Goal: Task Accomplishment & Management: Use online tool/utility

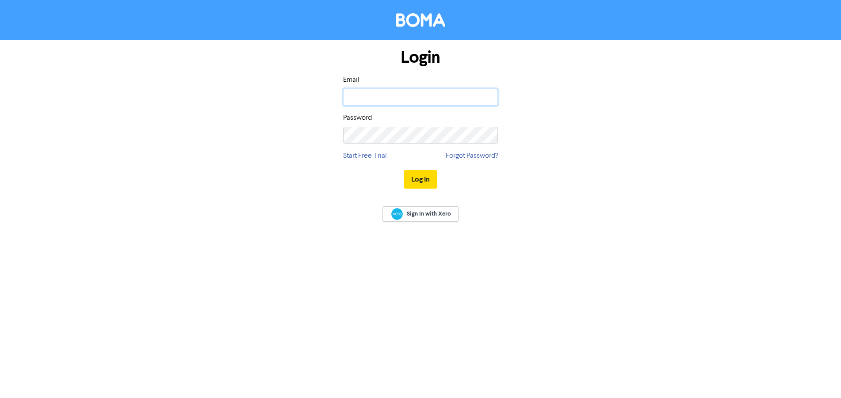
click at [441, 98] on input "email" at bounding box center [420, 97] width 155 height 17
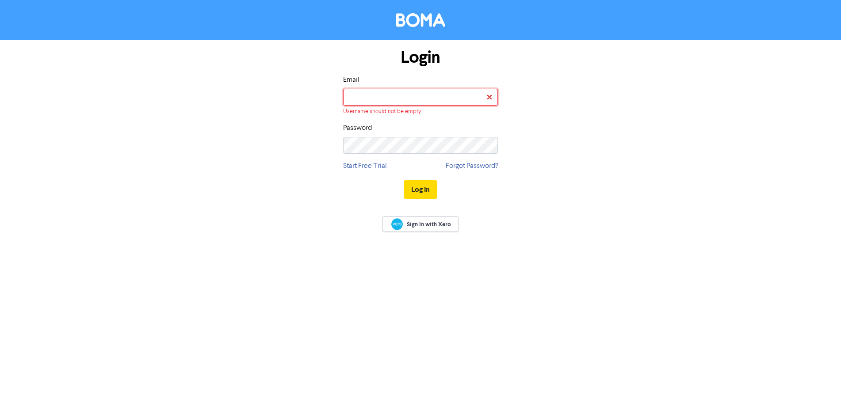
click at [406, 95] on input "email" at bounding box center [420, 97] width 155 height 17
type input "[PERSON_NAME][EMAIL_ADDRESS][DOMAIN_NAME]"
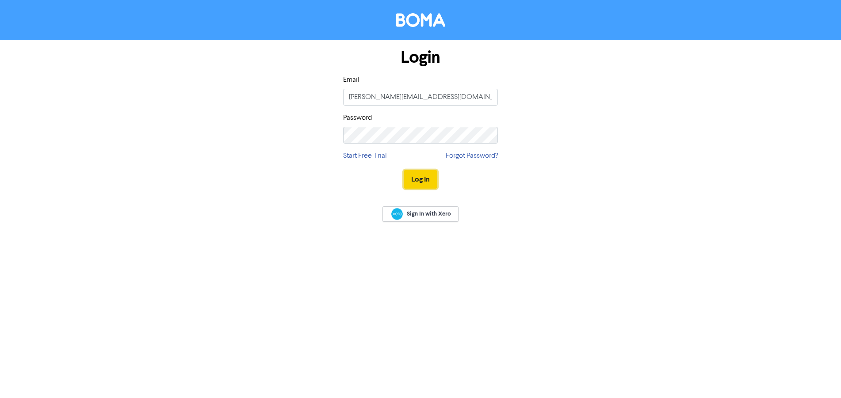
click at [433, 175] on button "Log In" at bounding box center [421, 179] width 34 height 19
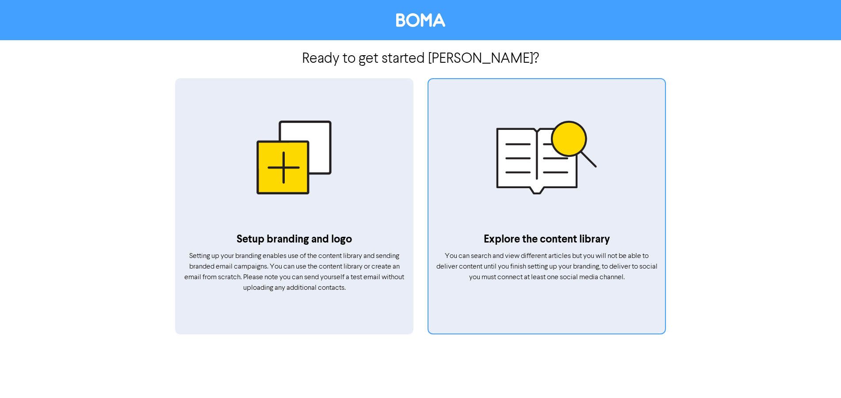
click at [495, 193] on div at bounding box center [546, 158] width 236 height 148
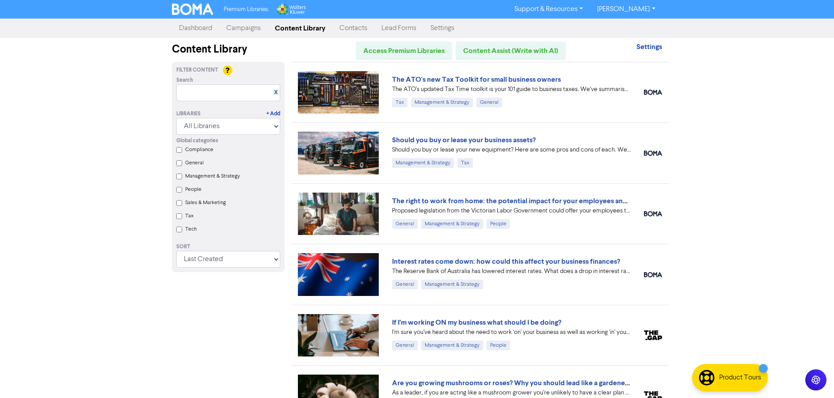
click at [178, 221] on div "Global categories Compliance General Management & Strategy People Sales & Marke…" at bounding box center [228, 186] width 117 height 103
click at [179, 218] on input "Tax" at bounding box center [179, 216] width 6 height 6
checkbox input "true"
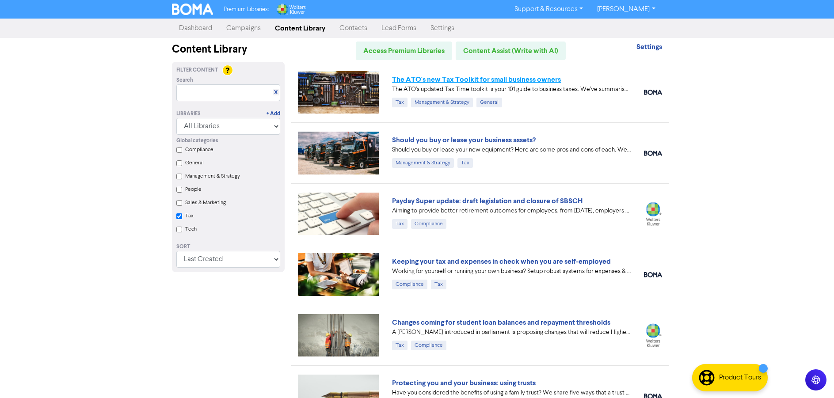
click at [525, 81] on link "The ATO's new Tax Toolkit for small business owners" at bounding box center [476, 79] width 169 height 9
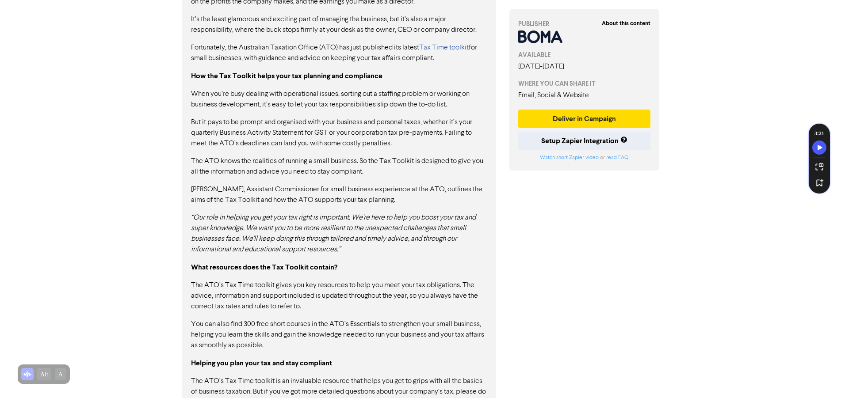
scroll to position [565, 0]
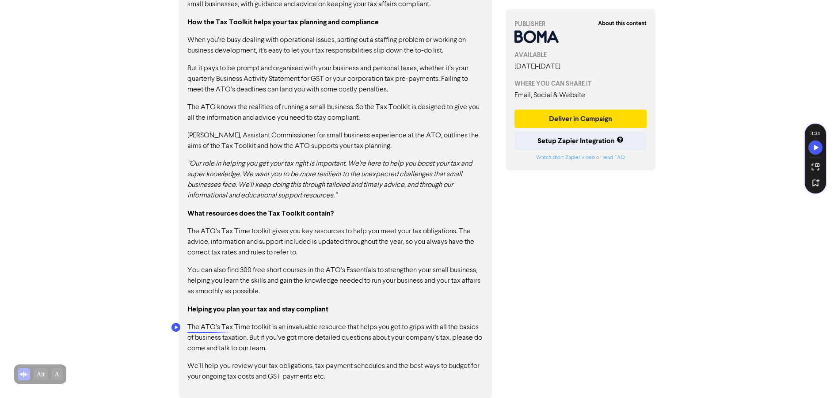
drag, startPoint x: 270, startPoint y: 327, endPoint x: 179, endPoint y: 328, distance: 91.5
drag, startPoint x: 185, startPoint y: 327, endPoint x: 296, endPoint y: 329, distance: 110.5
click at [293, 328] on div "CONTENT Copy Full Content Text Copy Full Content Code As an entrepreneur, one i…" at bounding box center [336, 151] width 314 height 495
drag, startPoint x: 270, startPoint y: 331, endPoint x: 461, endPoint y: 160, distance: 255.7
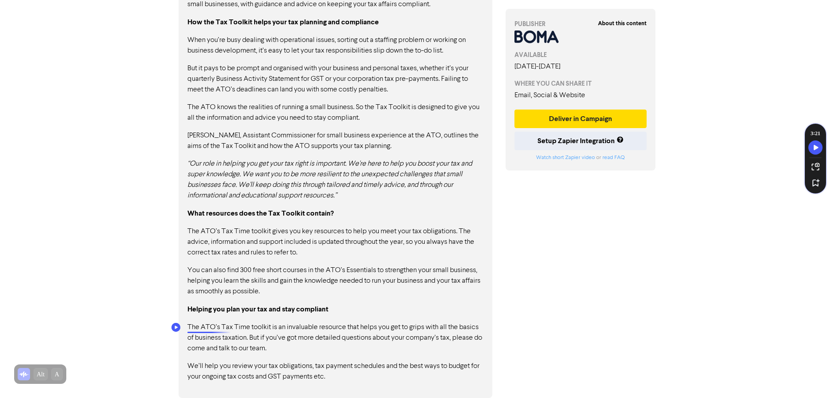
click at [192, 330] on p "The ATO’s Tax Time toolkit is an invaluable resource that helps you get to grip…" at bounding box center [335, 338] width 296 height 32
click at [635, 118] on button "Deliver in Campaign" at bounding box center [580, 119] width 133 height 19
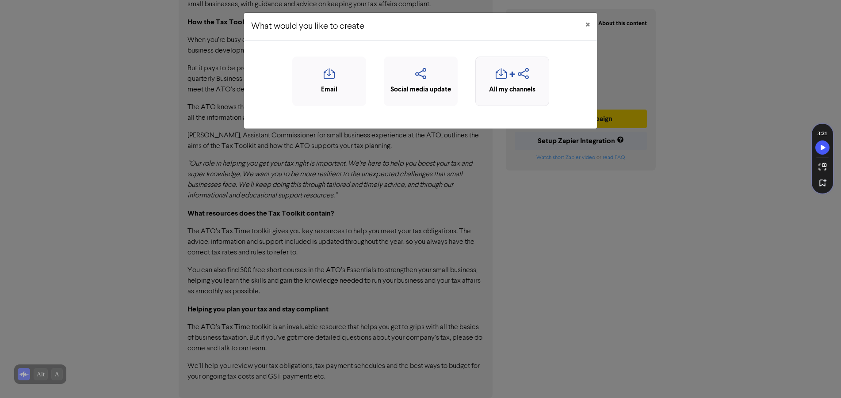
click at [503, 87] on div "All my channels" at bounding box center [512, 90] width 64 height 10
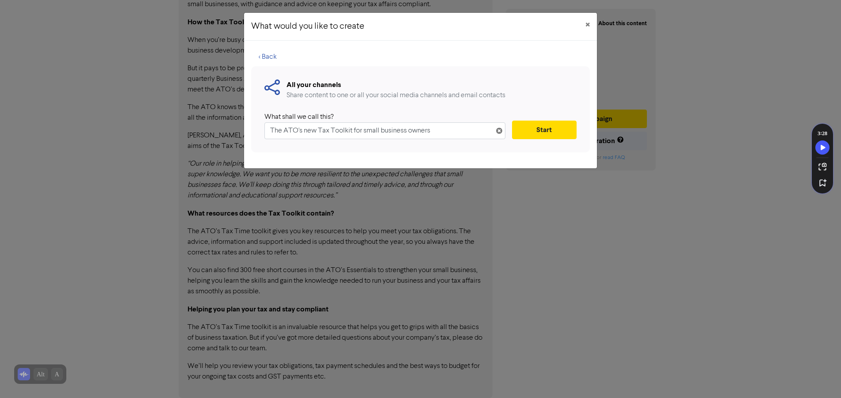
drag, startPoint x: 462, startPoint y: 133, endPoint x: 147, endPoint y: 88, distance: 318.2
click at [132, 91] on div "What would you like to create × < Back All your channels Share content to one o…" at bounding box center [420, 199] width 841 height 398
click at [565, 131] on button "Start" at bounding box center [544, 130] width 65 height 19
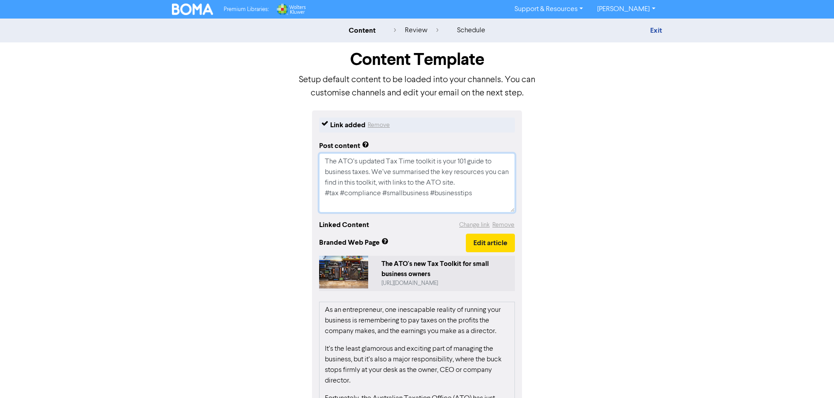
drag, startPoint x: 483, startPoint y: 196, endPoint x: 282, endPoint y: 154, distance: 204.9
click at [282, 155] on div "Link added Remove Post content The ATO’s updated Tax Time toolkit is your 101 g…" at bounding box center [417, 317] width 504 height 415
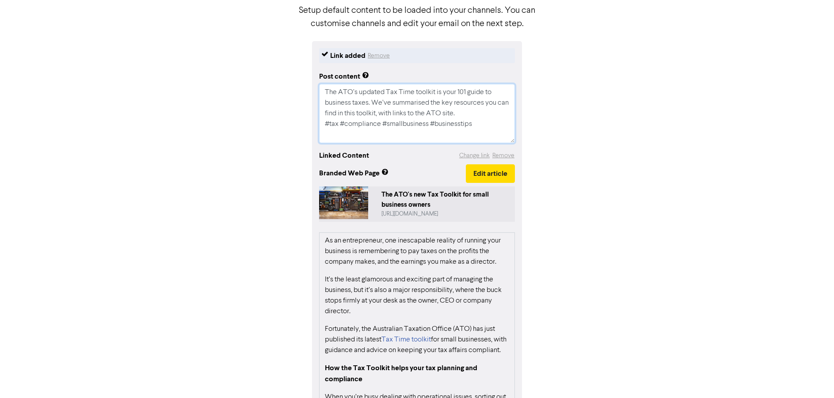
scroll to position [128, 0]
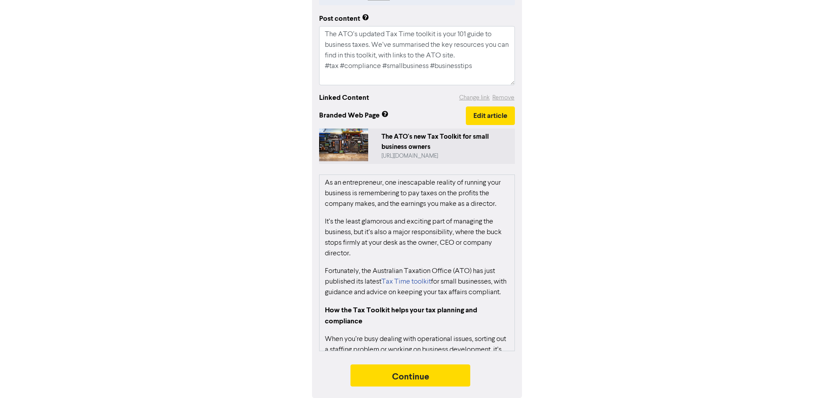
click at [553, 224] on div "Link added Remove Post content The ATO’s updated Tax Time toolkit is your 101 g…" at bounding box center [417, 190] width 504 height 415
click at [434, 369] on button "Continue" at bounding box center [410, 376] width 120 height 22
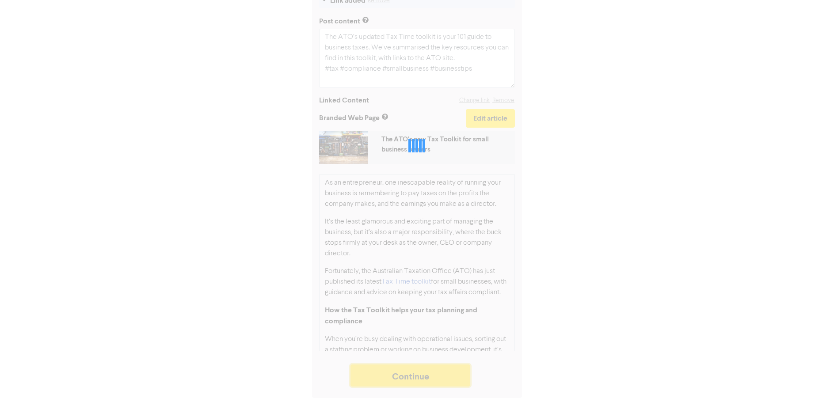
scroll to position [125, 0]
type textarea "x"
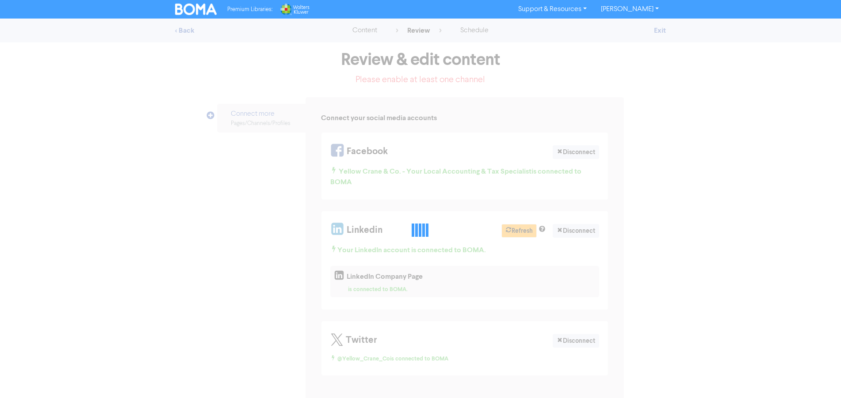
select select "LEARN_MORE"
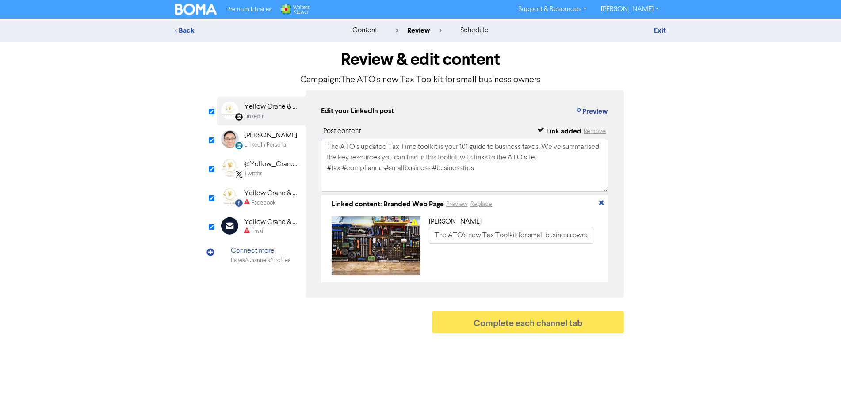
click at [258, 204] on div "Facebook" at bounding box center [263, 203] width 24 height 8
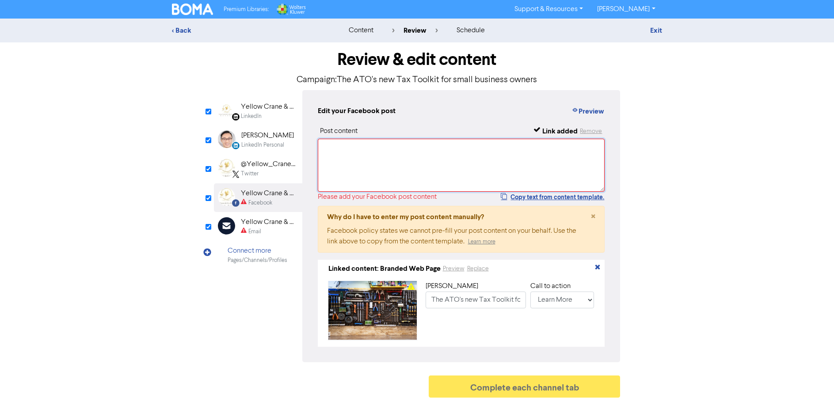
click at [349, 162] on textarea at bounding box center [461, 165] width 287 height 53
paste textarea "The ATO’s updated Tax Time toolkit is your 101 guide to business taxes. We’ve s…"
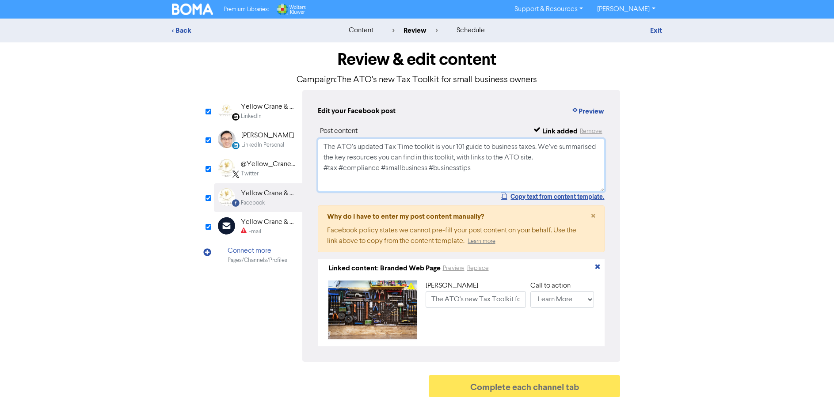
type textarea "The ATO’s updated Tax Time toolkit is your 101 guide to business taxes. We’ve s…"
click at [244, 224] on div "Yellow Crane & Co. - Your Accounting and Tax Specialist" at bounding box center [269, 222] width 57 height 11
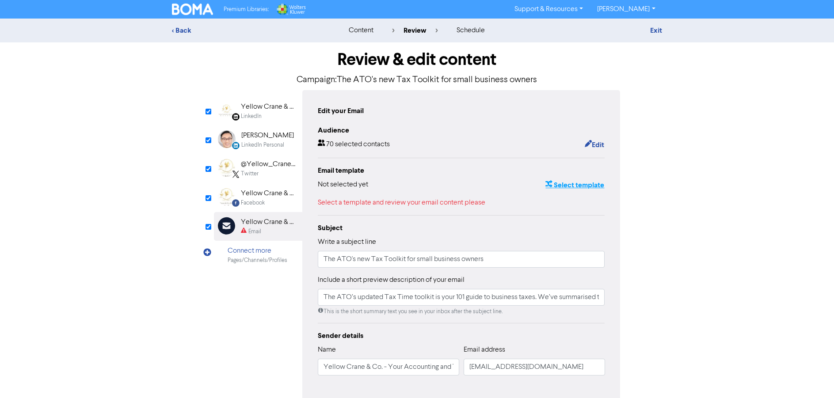
click at [560, 187] on button "Select template" at bounding box center [575, 184] width 60 height 11
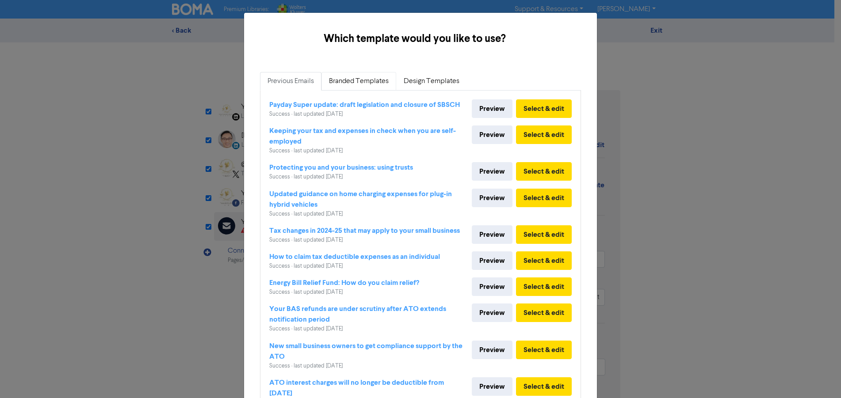
click at [353, 84] on link "Branded Templates" at bounding box center [358, 81] width 75 height 19
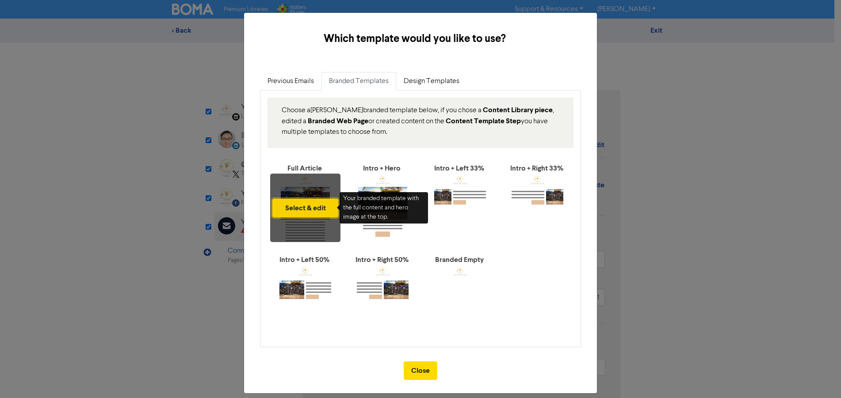
click at [304, 210] on button "Select & edit" at bounding box center [305, 208] width 66 height 19
type input "The ATO’s updated Tax Time toolkit is your 101 guide to business taxes. We’ve s…"
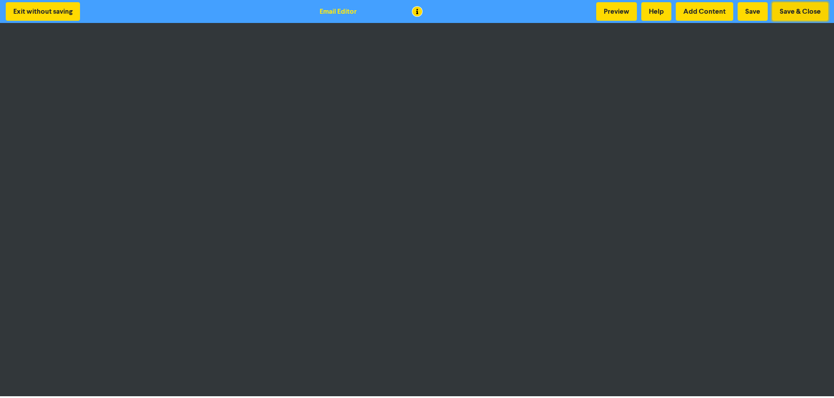
click at [783, 14] on button "Save & Close" at bounding box center [800, 11] width 56 height 19
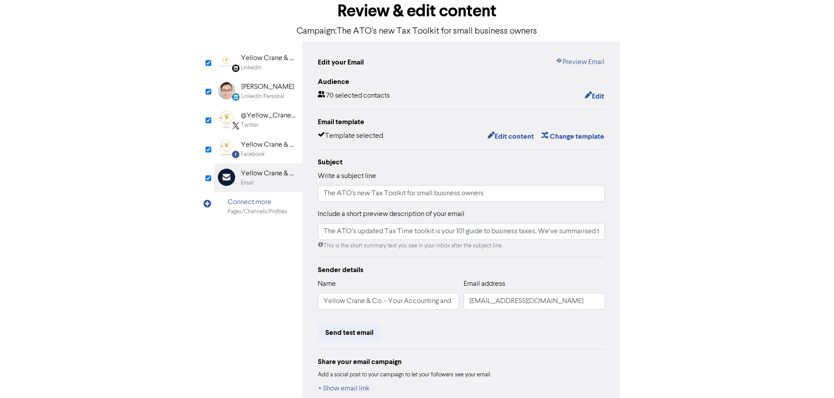
scroll to position [101, 0]
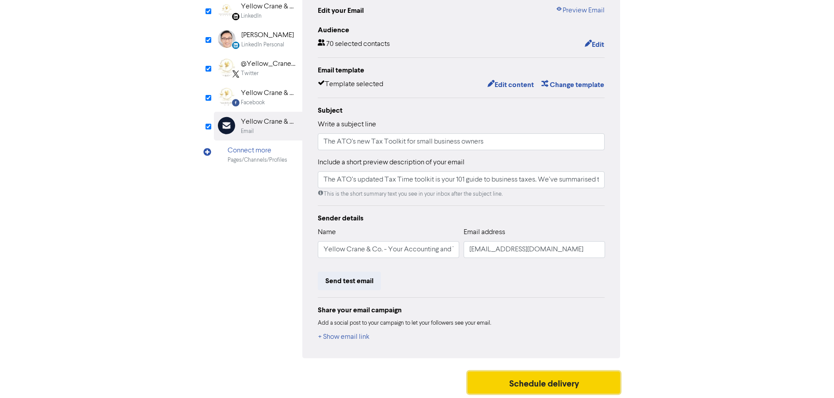
click at [567, 384] on button "Schedule delivery" at bounding box center [544, 383] width 153 height 22
type input "The ATO’s updated Tax Time toolkit is your 101 guide to business taxes. We’ve s…"
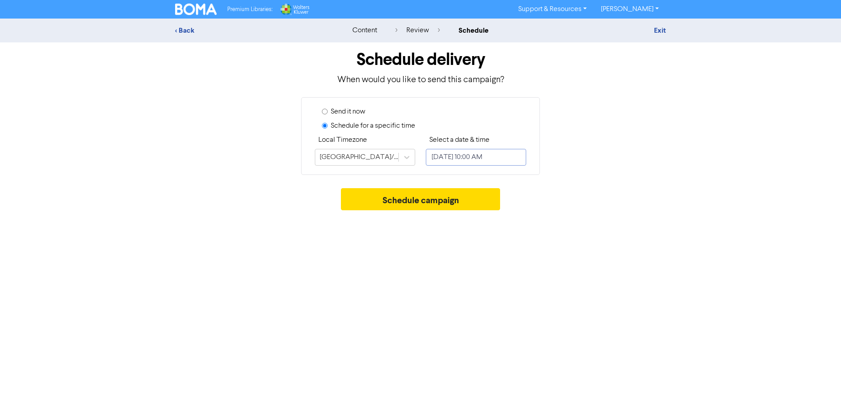
select select "7"
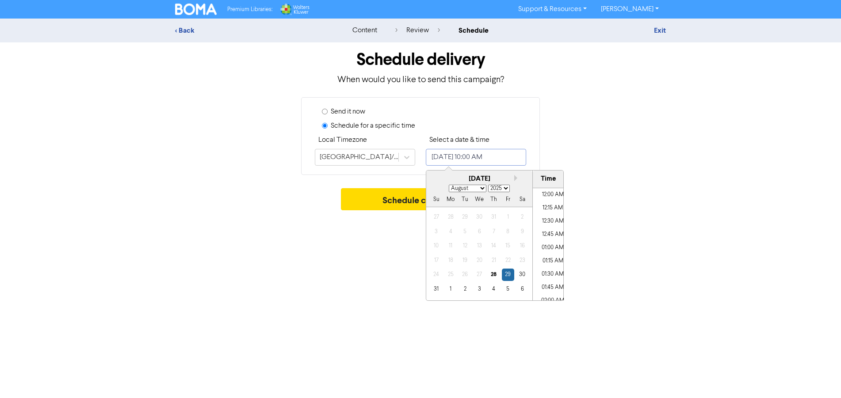
click at [469, 159] on input "[DATE] 10:00 AM" at bounding box center [476, 157] width 100 height 17
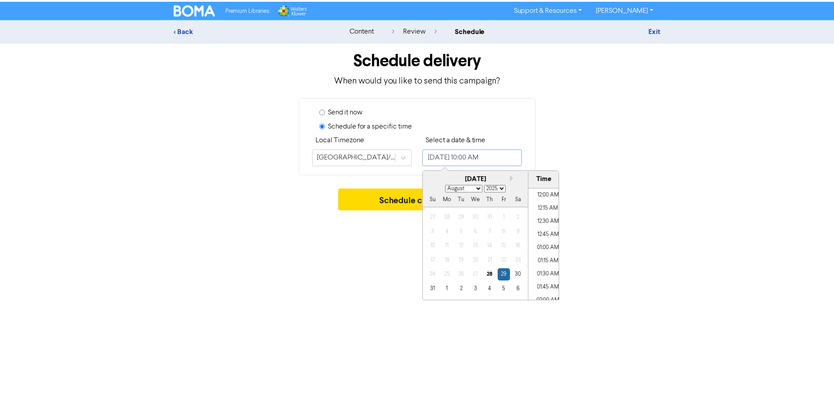
scroll to position [481, 0]
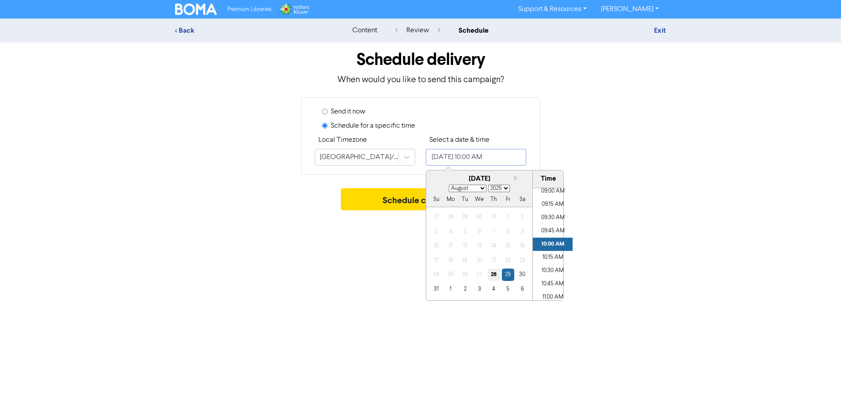
click at [493, 274] on div "28" at bounding box center [493, 275] width 12 height 12
type input "[DATE] 10:00 AM"
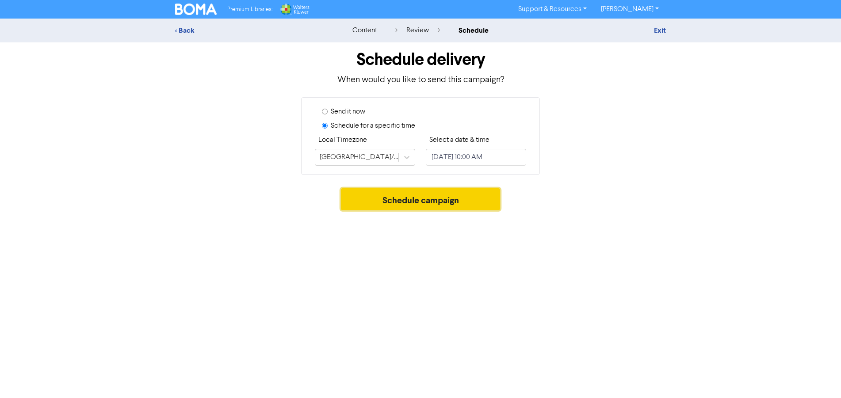
click at [395, 197] on button "Schedule campaign" at bounding box center [421, 199] width 160 height 22
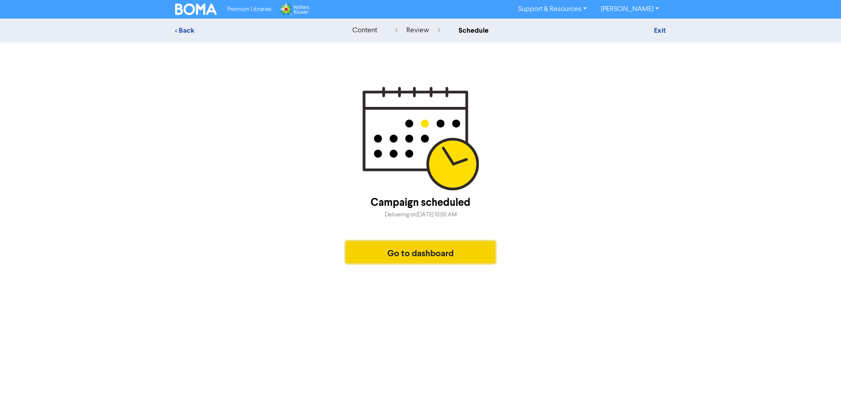
click at [446, 250] on button "Go to dashboard" at bounding box center [420, 252] width 149 height 22
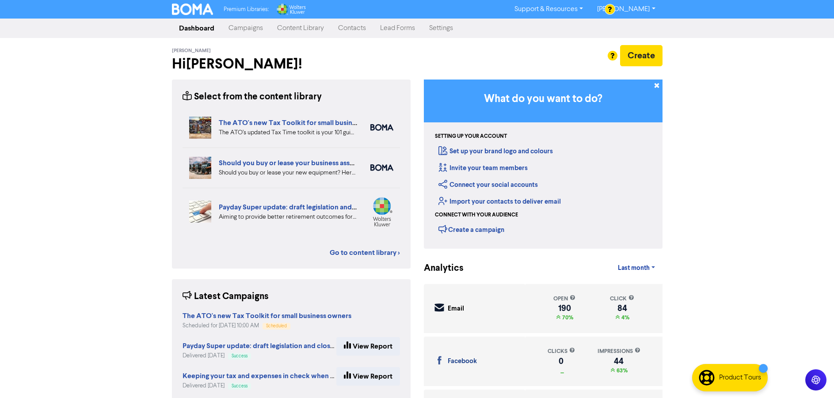
click at [303, 30] on link "Content Library" at bounding box center [300, 28] width 61 height 18
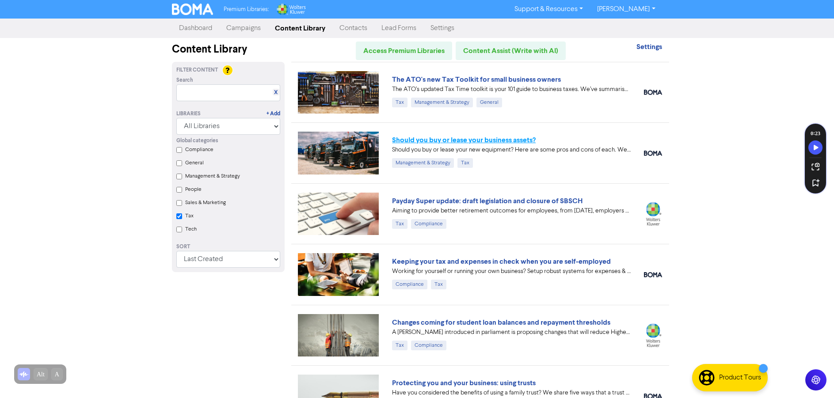
click at [457, 139] on link "Should you buy or lease your business assets?" at bounding box center [464, 140] width 144 height 9
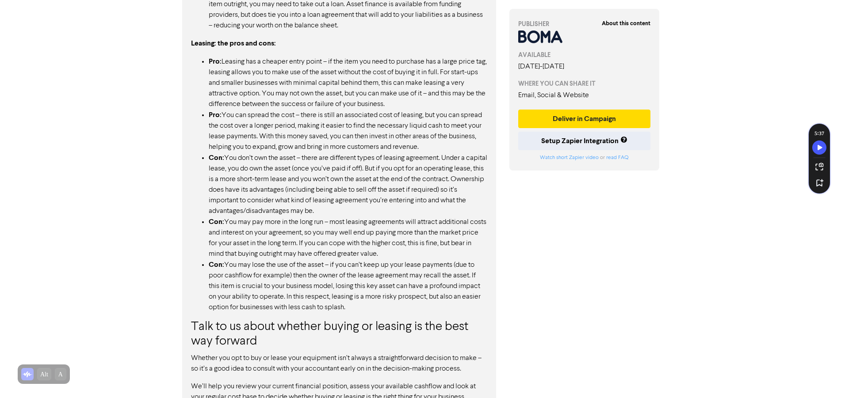
scroll to position [819, 0]
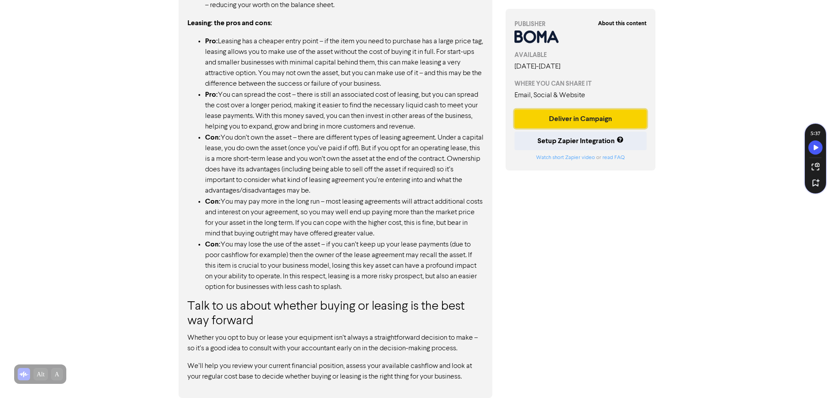
click at [588, 118] on button "Deliver in Campaign" at bounding box center [580, 119] width 133 height 19
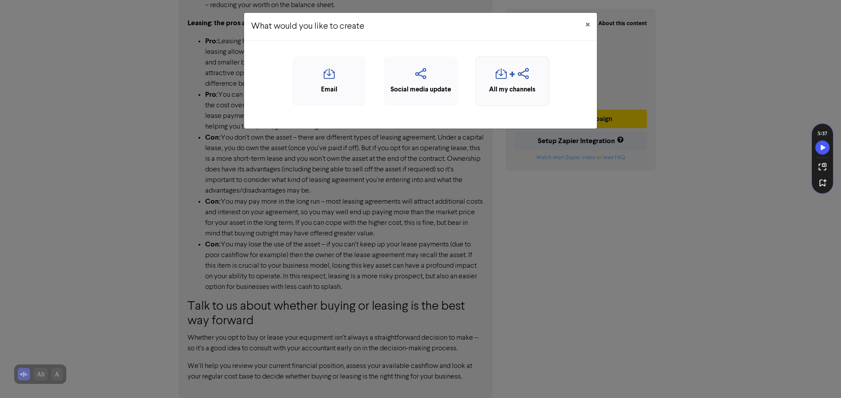
click at [492, 70] on div "button" at bounding box center [512, 76] width 64 height 17
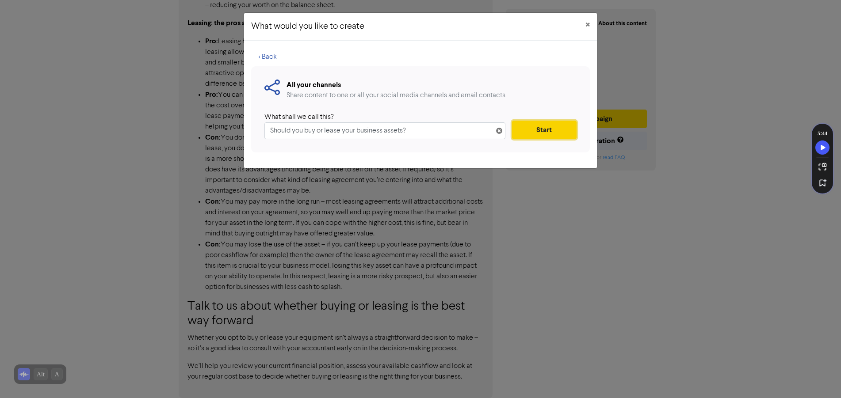
click at [525, 128] on button "Start" at bounding box center [544, 130] width 65 height 19
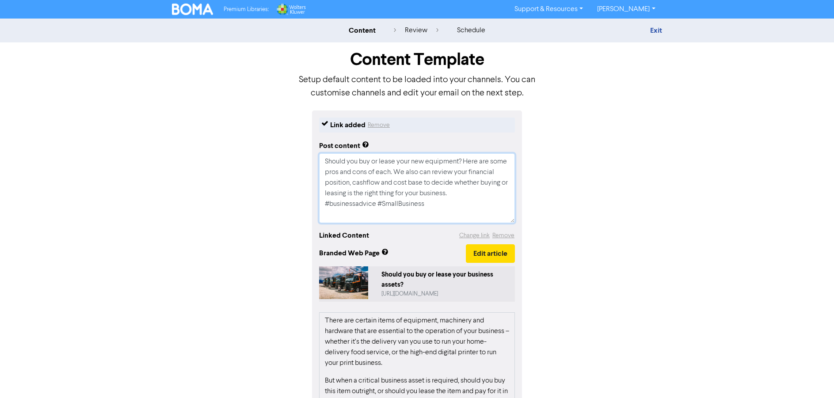
drag, startPoint x: 420, startPoint y: 212, endPoint x: 245, endPoint y: 129, distance: 193.9
click at [245, 129] on div "Link added Remove Post content Should you buy or lease your new equipment? Here…" at bounding box center [417, 323] width 504 height 426
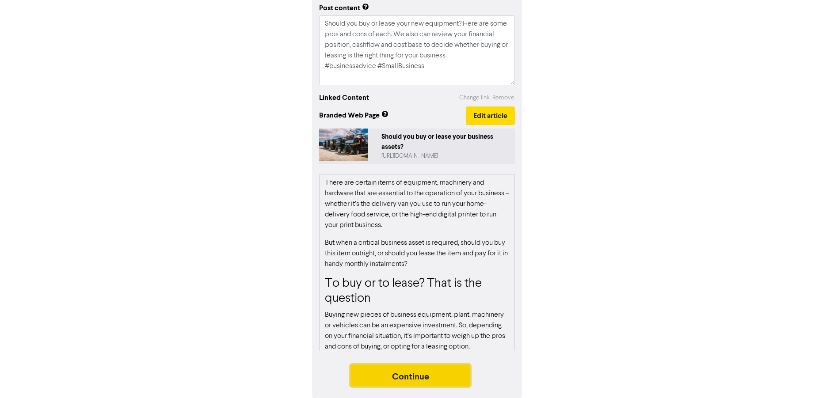
click at [434, 373] on button "Continue" at bounding box center [410, 376] width 120 height 22
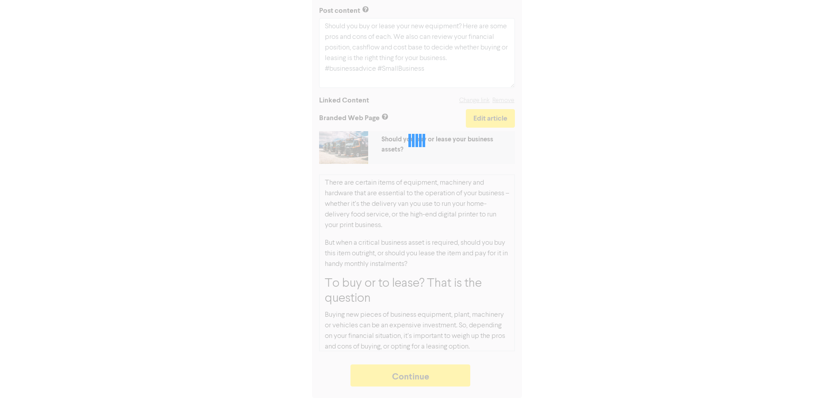
type textarea "x"
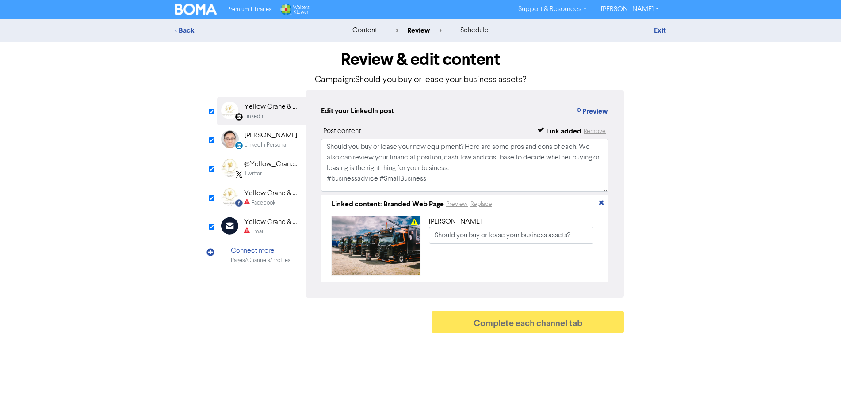
click at [260, 196] on div "Yellow Crane & Co. - Your Local Accounting & Tax Specialist" at bounding box center [272, 193] width 57 height 11
type input "Should you buy or lease your new equipment? Here are some pros and cons of each…"
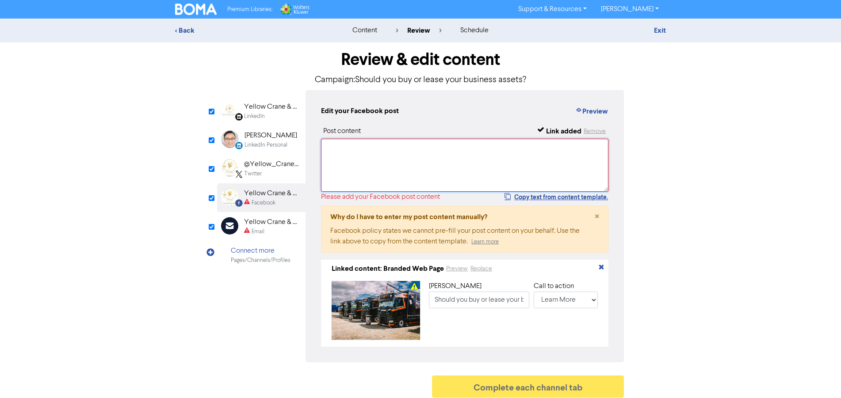
click at [389, 152] on textarea at bounding box center [464, 165] width 287 height 53
paste textarea "Should you buy or lease your new equipment? Here are some pros and cons of each…"
type textarea "Should you buy or lease your new equipment? Here are some pros and cons of each…"
type input "Should you buy or lease your new equipment? Here are some pros and cons of each…"
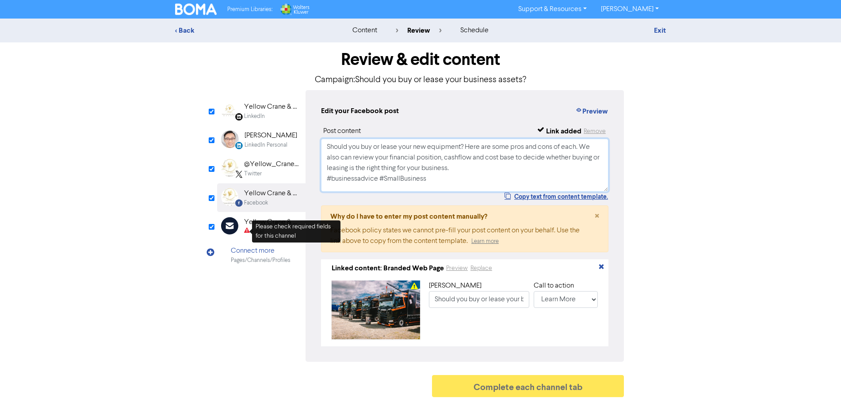
type textarea "Should you buy or lease your new equipment? Here are some pros and cons of each…"
click at [251, 229] on span at bounding box center [250, 232] width 3 height 6
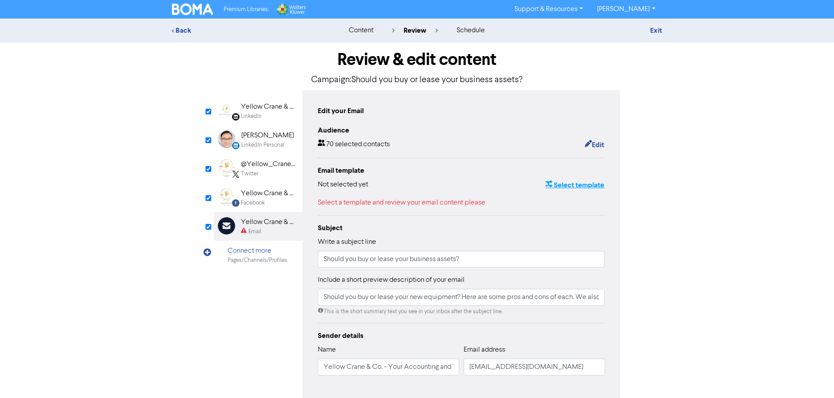
click at [576, 188] on button "Select template" at bounding box center [575, 184] width 60 height 11
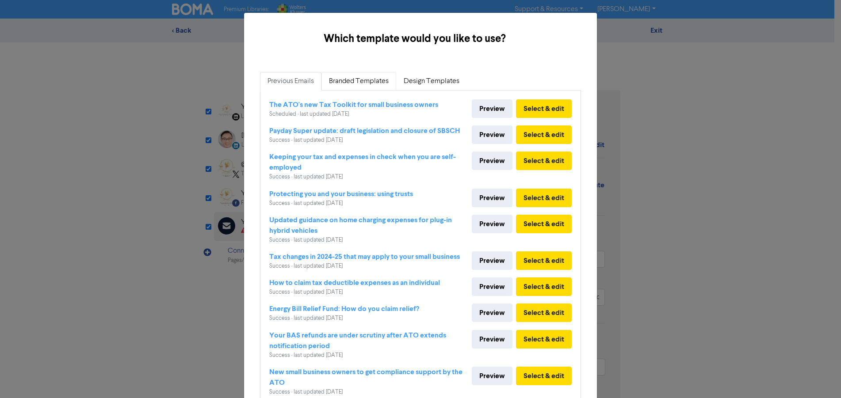
click at [343, 81] on link "Branded Templates" at bounding box center [358, 81] width 75 height 19
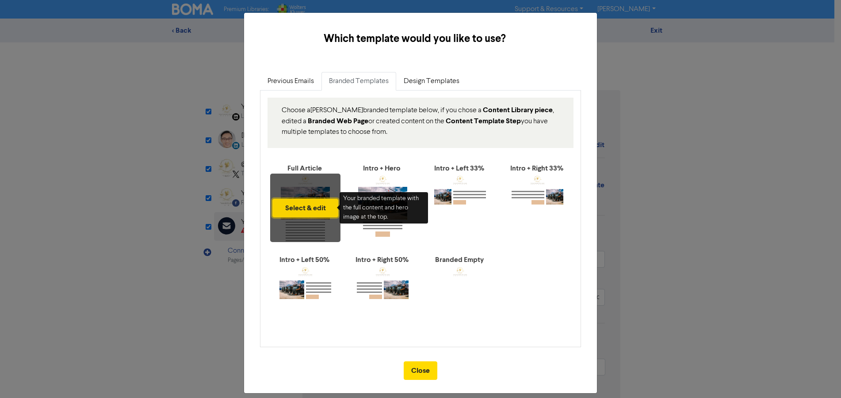
click at [303, 206] on button "Select & edit" at bounding box center [305, 208] width 66 height 19
type input "Should you buy or lease your new equipment? Here are some pros and cons of each…"
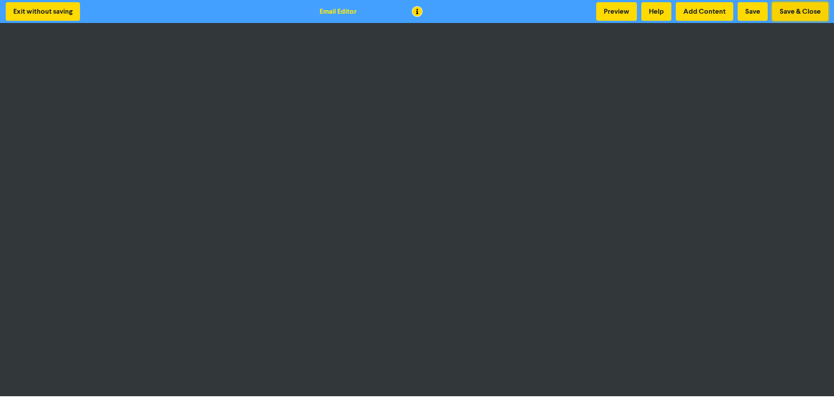
click at [789, 15] on button "Save & Close" at bounding box center [800, 11] width 56 height 19
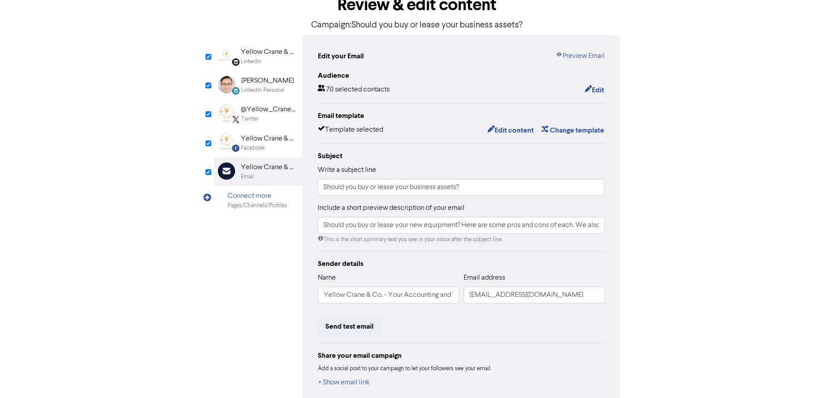
scroll to position [101, 0]
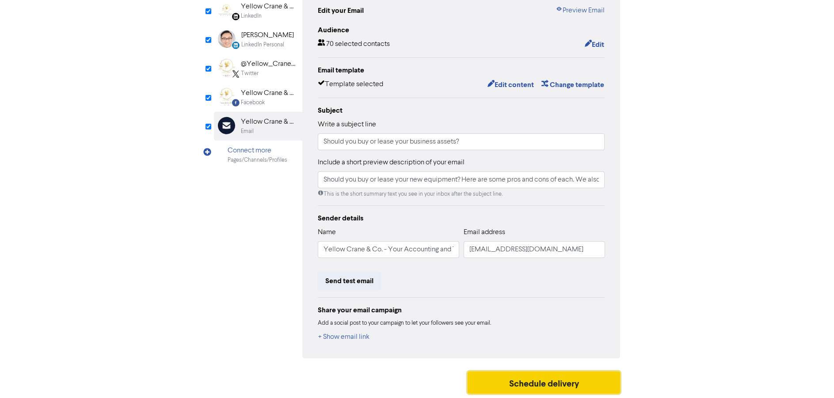
click at [548, 380] on button "Schedule delivery" at bounding box center [544, 383] width 153 height 22
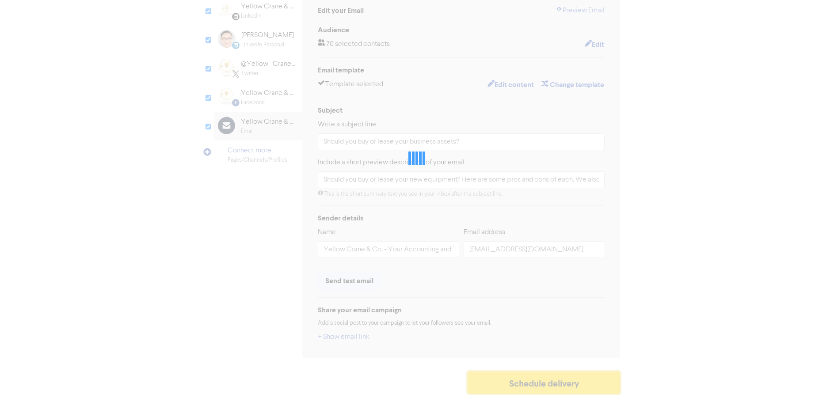
type input "Should you buy or lease your new equipment? Here are some pros and cons of each…"
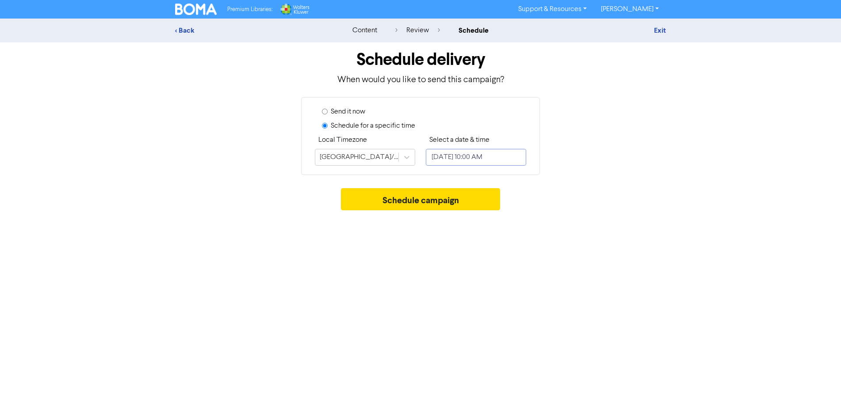
click at [487, 156] on input "[DATE] 10:00 AM" at bounding box center [476, 157] width 100 height 17
select select "7"
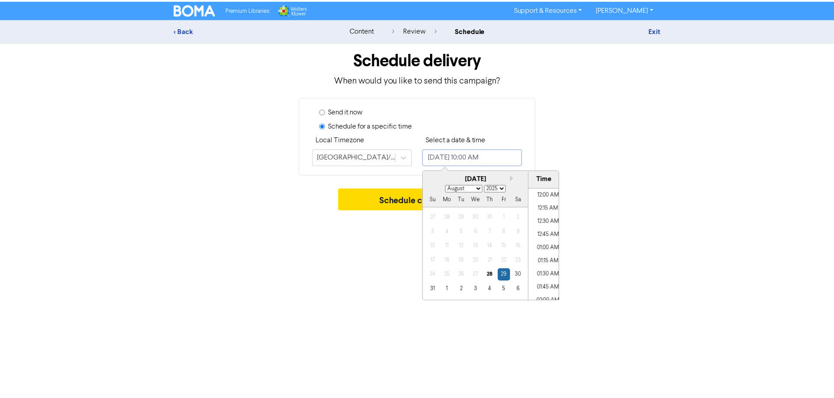
scroll to position [481, 0]
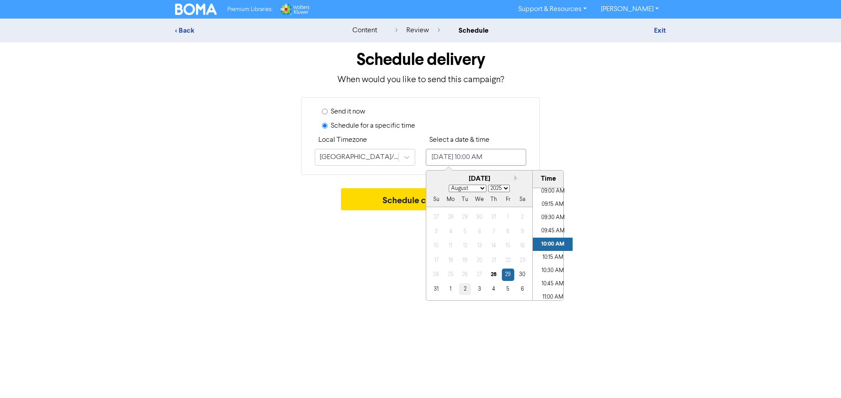
click at [462, 290] on div "2" at bounding box center [465, 289] width 12 height 12
type input "[DATE] 10:00 AM"
select select "8"
click at [463, 217] on div "2" at bounding box center [465, 217] width 12 height 12
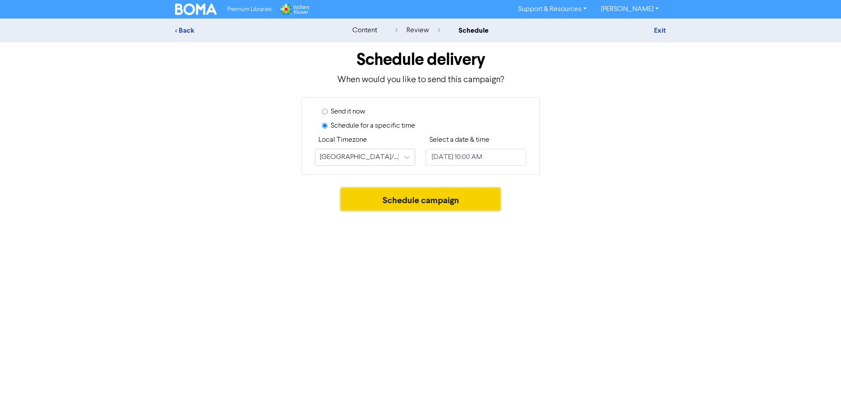
click at [385, 195] on button "Schedule campaign" at bounding box center [421, 199] width 160 height 22
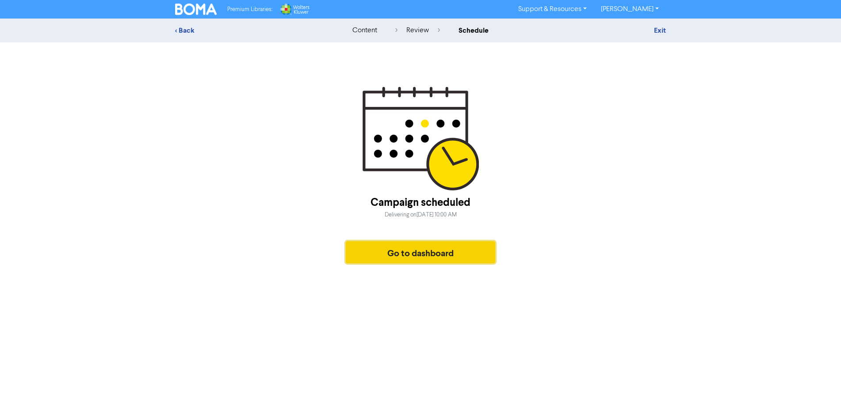
click at [468, 257] on button "Go to dashboard" at bounding box center [420, 252] width 149 height 22
